Goal: Obtain resource: Download file/media

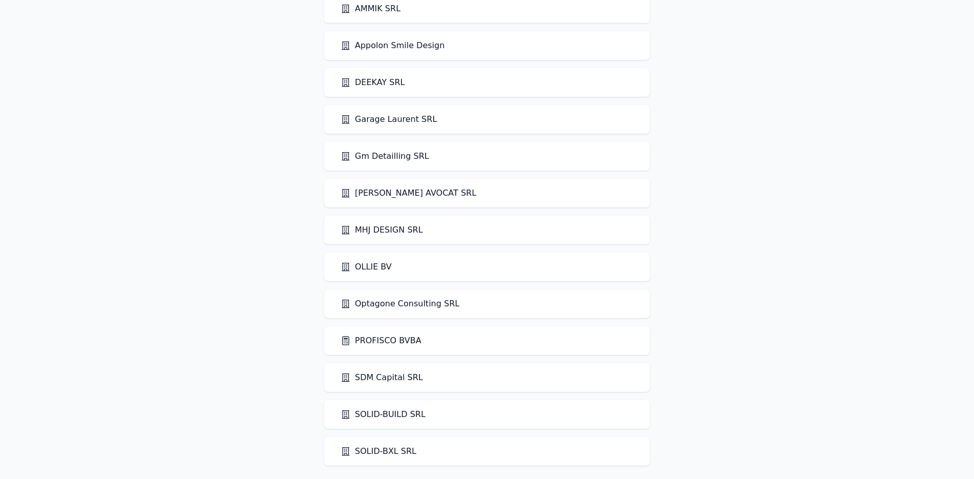
scroll to position [56, 0]
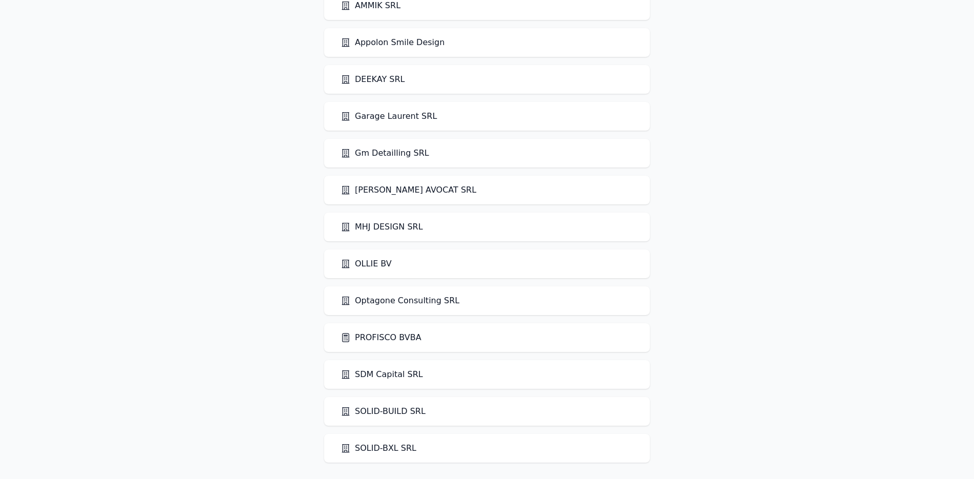
click at [367, 336] on link "PROFISCO BVBA" at bounding box center [381, 337] width 81 height 12
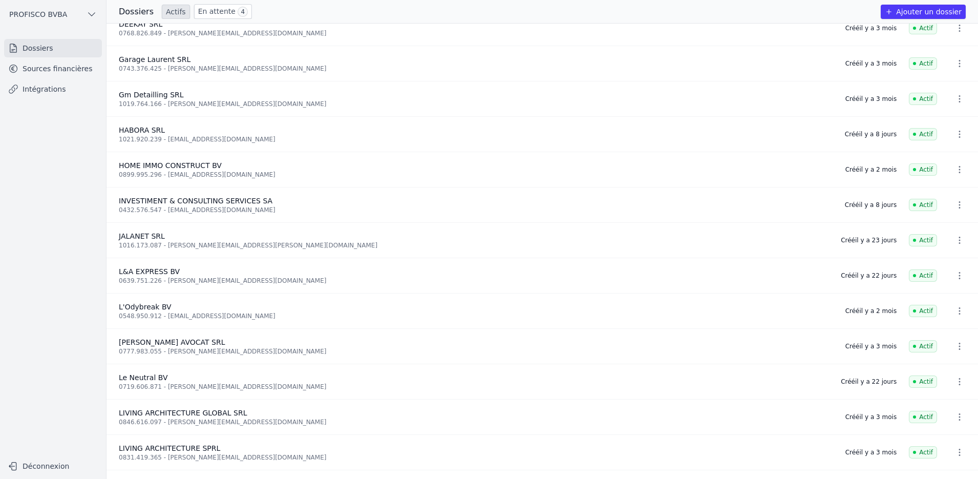
scroll to position [359, 0]
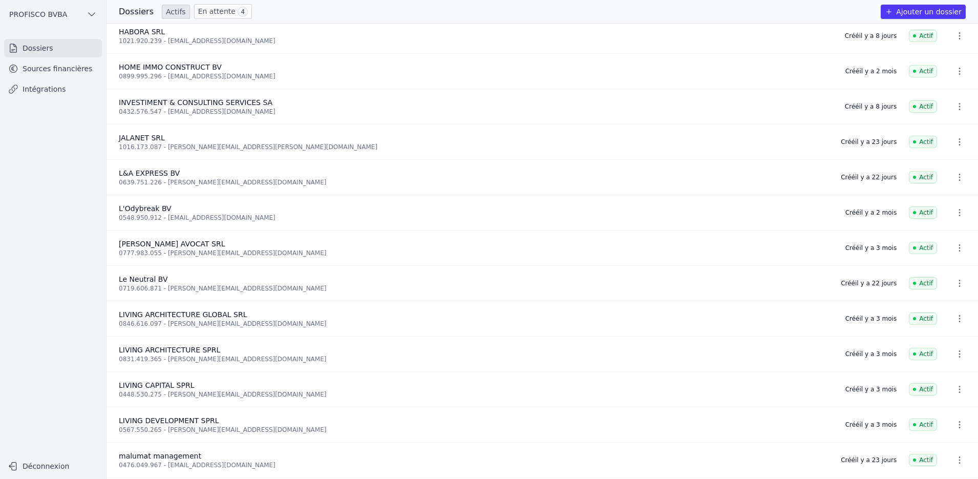
click at [41, 70] on link "Sources financières" at bounding box center [53, 68] width 98 height 18
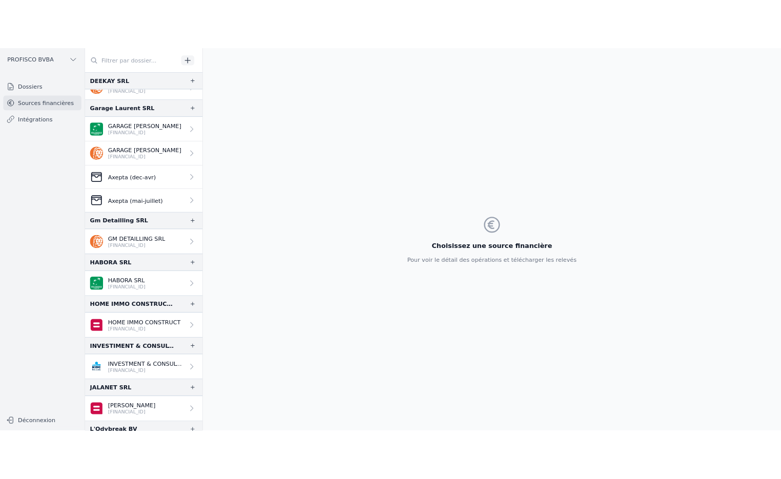
scroll to position [615, 0]
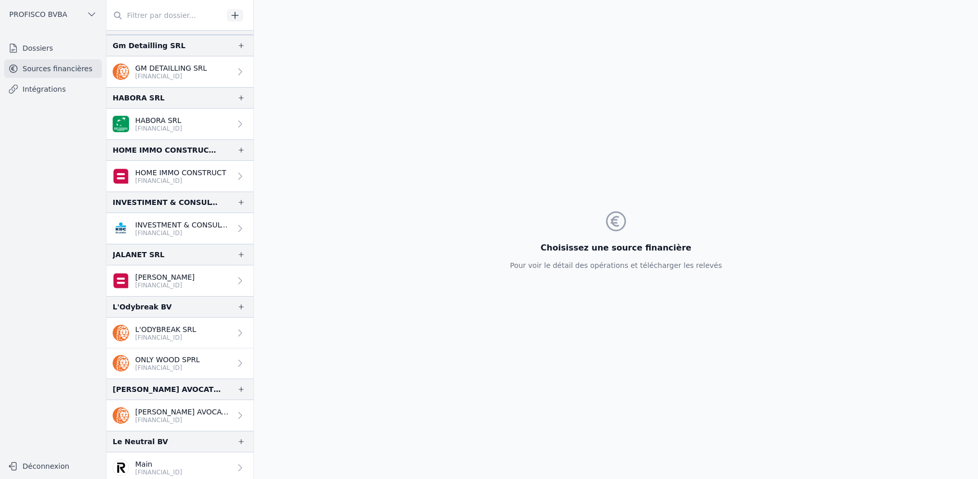
click at [235, 226] on icon at bounding box center [240, 228] width 10 height 10
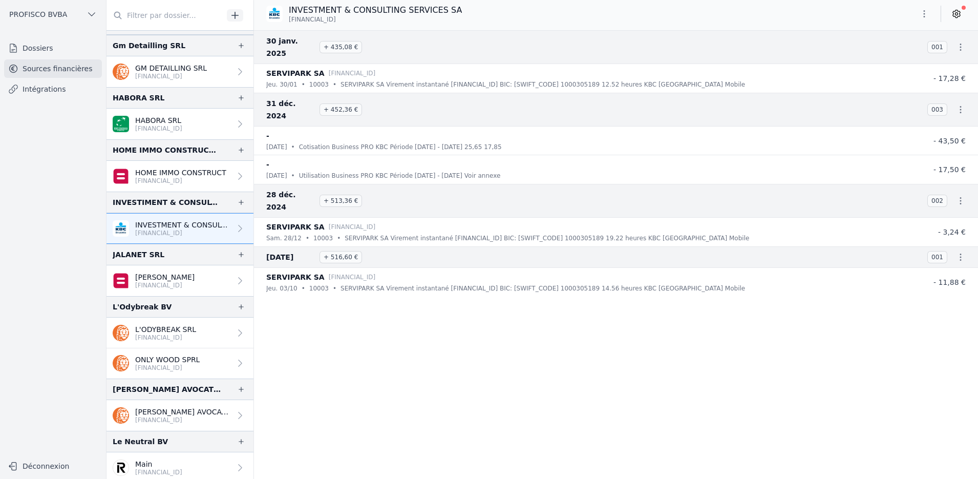
click at [880, 366] on nav "30 janv. 2025 + 435,08 € 001 SERVIPARK SA [FINANCIAL_ID] jeu. 30/01 • 10003 • S…" at bounding box center [616, 254] width 724 height 449
click at [925, 16] on icon "button" at bounding box center [924, 14] width 10 height 10
click at [893, 53] on button "Exporter" at bounding box center [900, 54] width 74 height 19
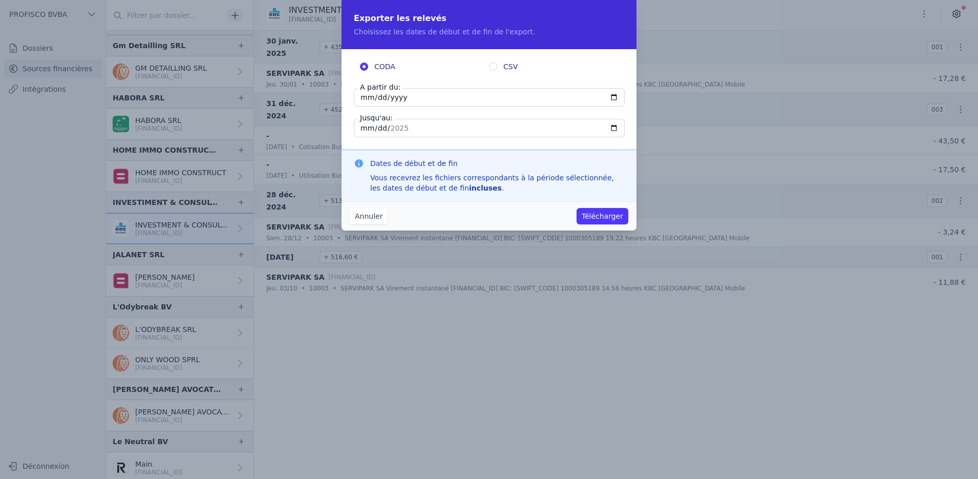
click at [366, 215] on button "Annuler" at bounding box center [369, 216] width 38 height 16
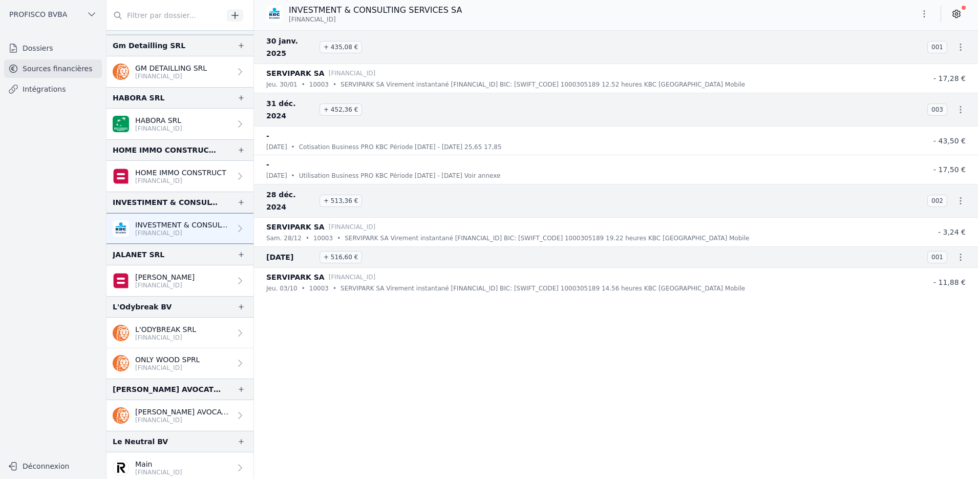
click at [174, 274] on p "[PERSON_NAME]" at bounding box center [164, 277] width 59 height 10
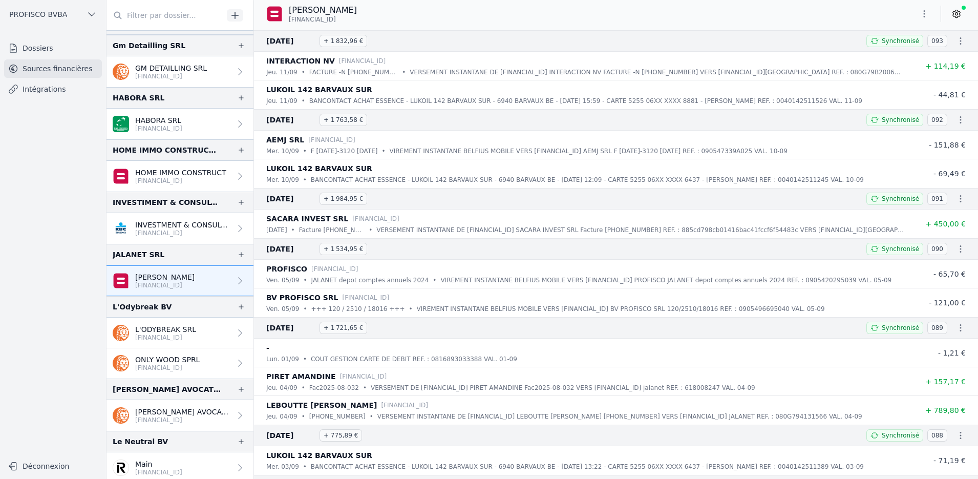
click at [162, 225] on p "INVESTMENT & CONSULTING SERVICES SA" at bounding box center [183, 225] width 96 height 10
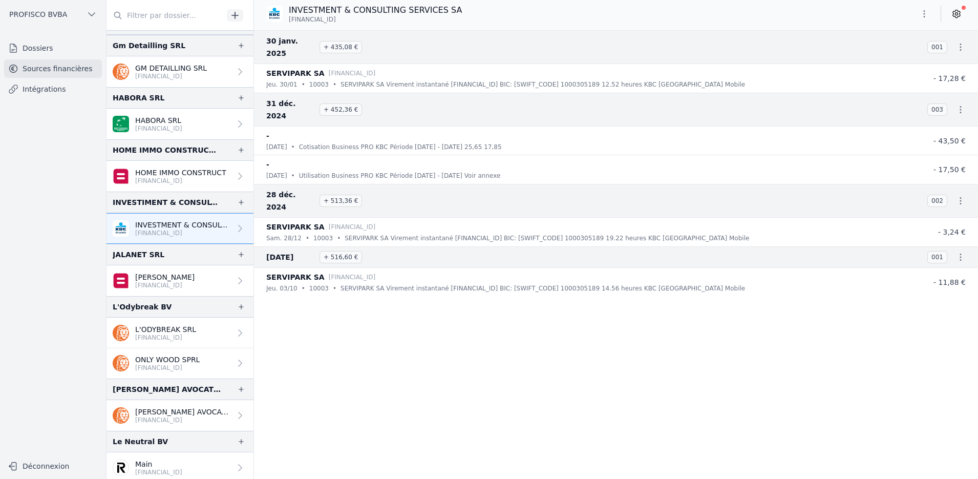
click at [923, 16] on icon "button" at bounding box center [924, 14] width 10 height 10
click at [888, 55] on button "Exporter" at bounding box center [900, 54] width 74 height 19
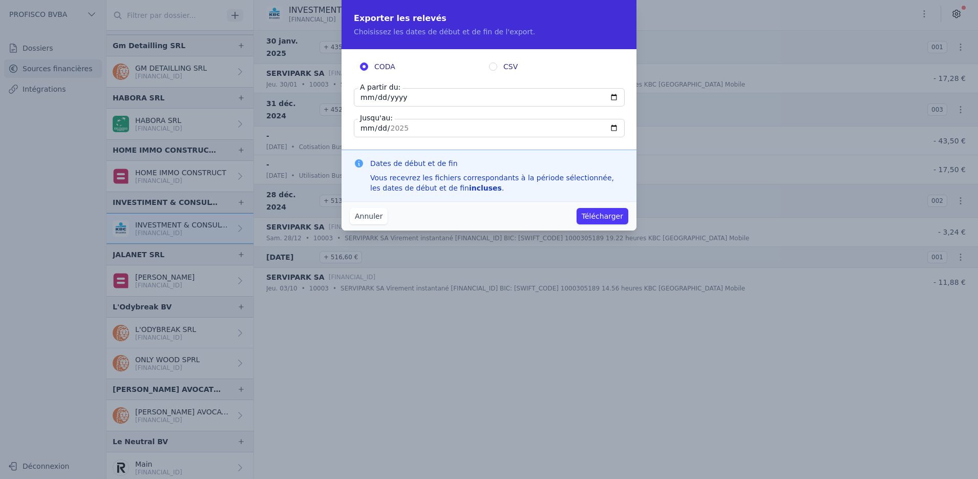
click at [362, 126] on input "[DATE]" at bounding box center [489, 128] width 271 height 18
click at [361, 101] on input "[DATE]" at bounding box center [489, 97] width 271 height 18
type input "[DATE]"
click at [589, 217] on button "Télécharger" at bounding box center [603, 216] width 52 height 16
